Goal: Information Seeking & Learning: Check status

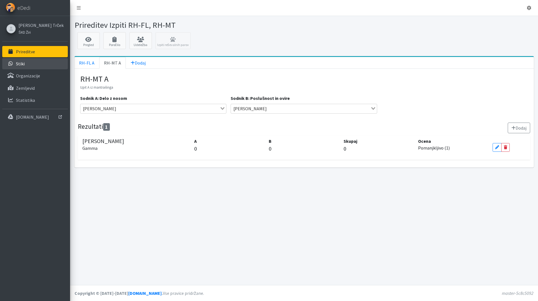
click at [28, 64] on link "Stiki" at bounding box center [35, 63] width 66 height 11
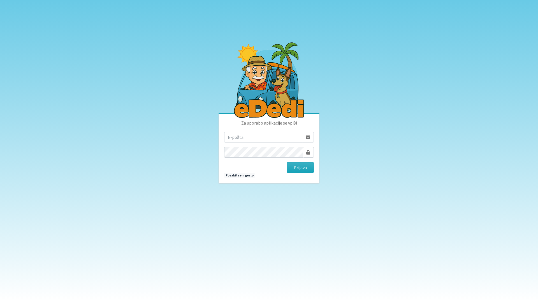
click at [243, 139] on input "email" at bounding box center [263, 137] width 79 height 11
type input "tanja.ficko@gmail.com"
click at [299, 168] on button "Prijava" at bounding box center [300, 167] width 27 height 11
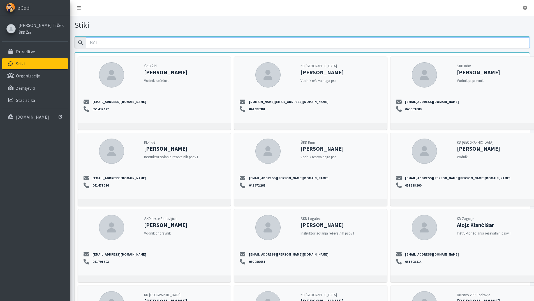
click at [118, 42] on input "email" at bounding box center [308, 42] width 444 height 11
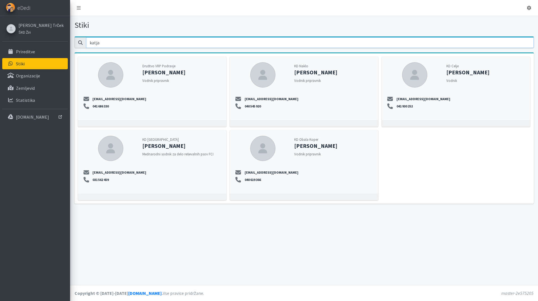
drag, startPoint x: 106, startPoint y: 45, endPoint x: 77, endPoint y: 45, distance: 28.6
click at [77, 45] on div "katja" at bounding box center [305, 42] width 460 height 11
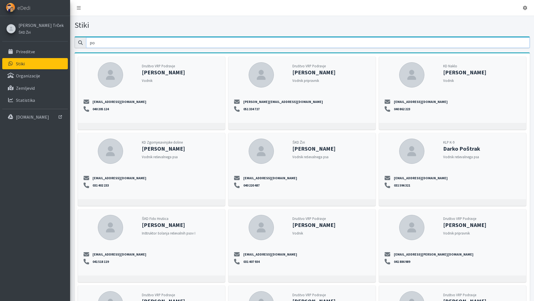
type input "p"
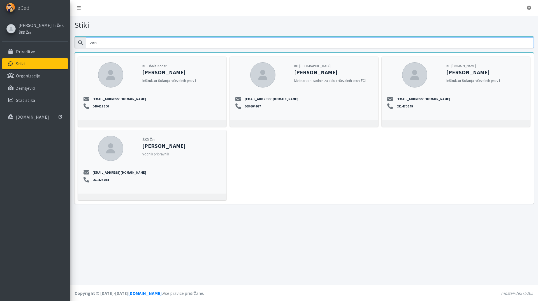
type input "zan"
click at [24, 53] on p "Prireditve" at bounding box center [25, 52] width 19 height 6
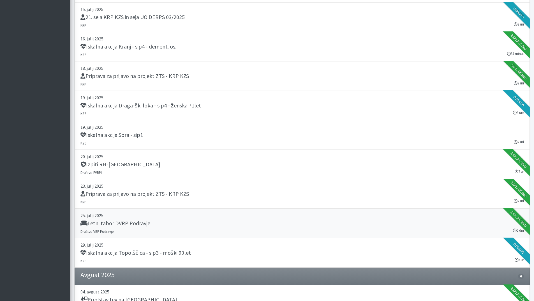
scroll to position [337, 0]
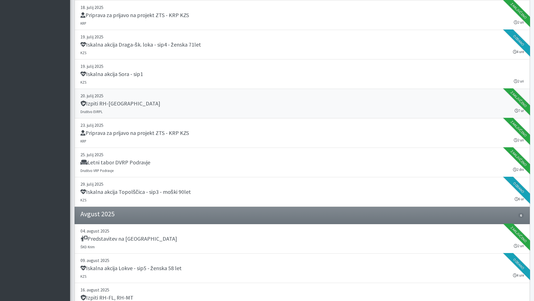
click at [131, 103] on div "Izpiti RH-[GEOGRAPHIC_DATA]" at bounding box center [302, 104] width 444 height 8
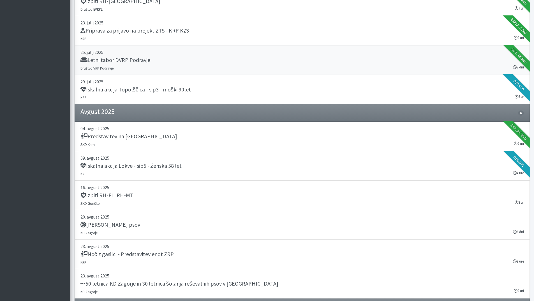
scroll to position [449, 0]
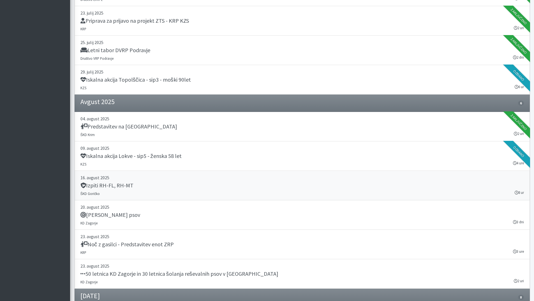
click at [133, 187] on div "Izpiti RH-FL, RH-MT" at bounding box center [302, 186] width 444 height 8
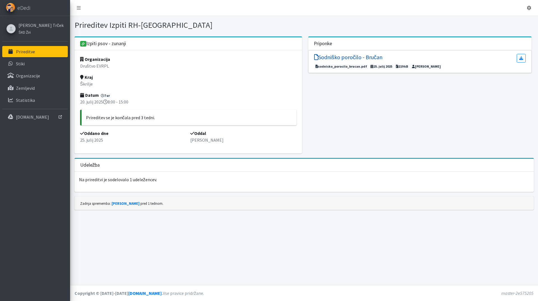
click at [335, 57] on h5 "Sodniško poročilo - Bručan" at bounding box center [348, 57] width 68 height 7
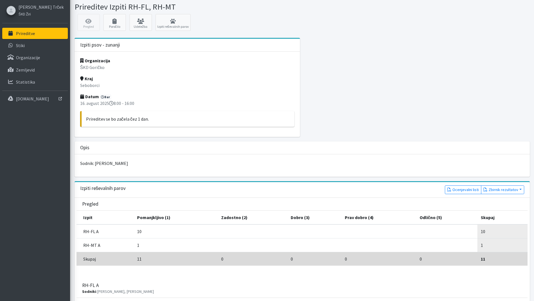
scroll to position [28, 0]
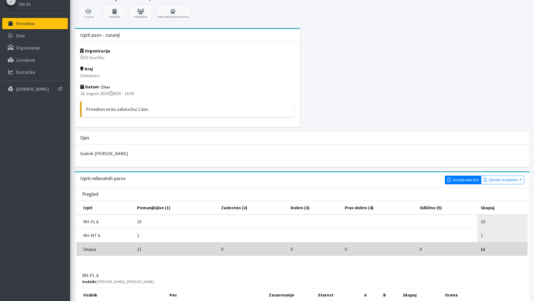
click at [459, 179] on link "Ocenjevalni listi" at bounding box center [463, 180] width 36 height 9
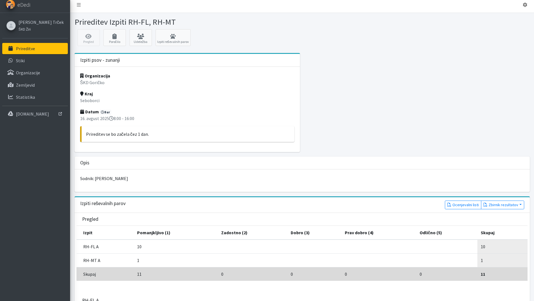
scroll to position [0, 0]
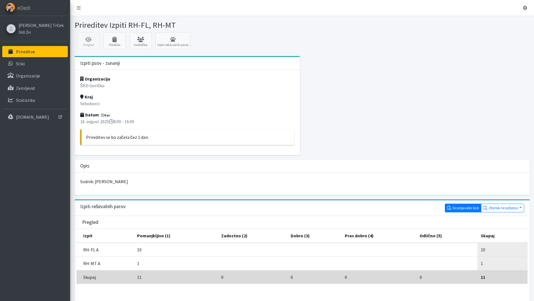
click at [454, 206] on link "Ocenjevalni listi" at bounding box center [463, 208] width 36 height 9
click at [495, 207] on button "Zbirnik rezultatov" at bounding box center [502, 208] width 43 height 9
click at [492, 230] on link "Brez rezultatov" at bounding box center [504, 228] width 44 height 9
click at [27, 116] on p "[DOMAIN_NAME]" at bounding box center [32, 117] width 33 height 6
click at [507, 207] on button "Zbirnik rezultatov" at bounding box center [502, 208] width 43 height 9
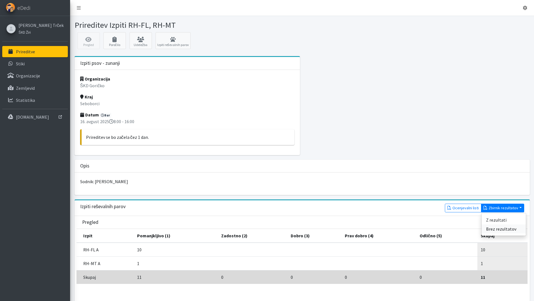
click at [501, 227] on link "Brez rezultatov" at bounding box center [504, 228] width 44 height 9
